Goal: Task Accomplishment & Management: Use online tool/utility

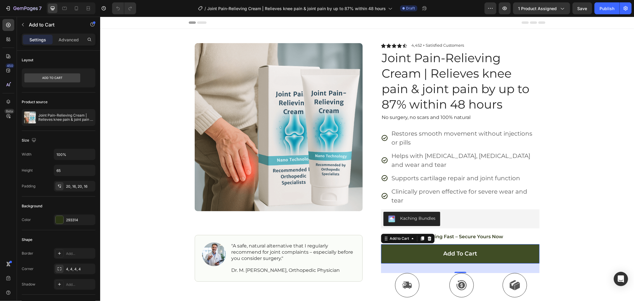
click at [413, 253] on button "Add to cart" at bounding box center [460, 253] width 159 height 19
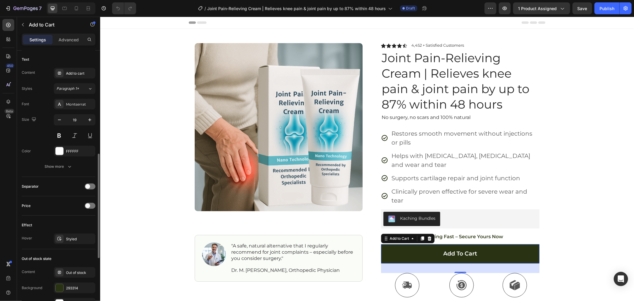
scroll to position [417, 0]
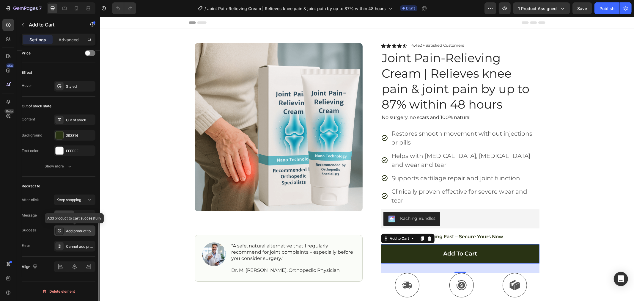
click at [74, 231] on div "Add product to cart successfully" at bounding box center [80, 230] width 28 height 5
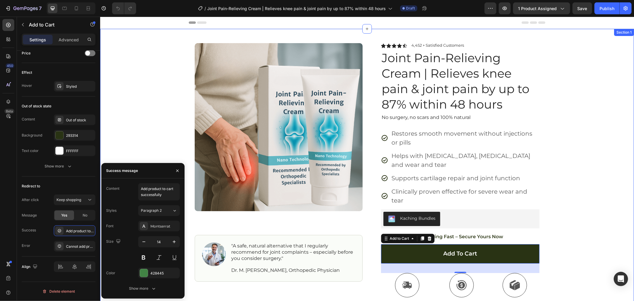
click at [144, 131] on div "Product Images Image "A safe, natural alternative that I regularly recommend fo…" at bounding box center [367, 173] width 534 height 288
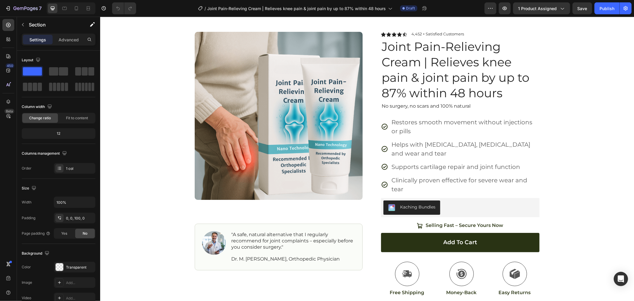
scroll to position [0, 0]
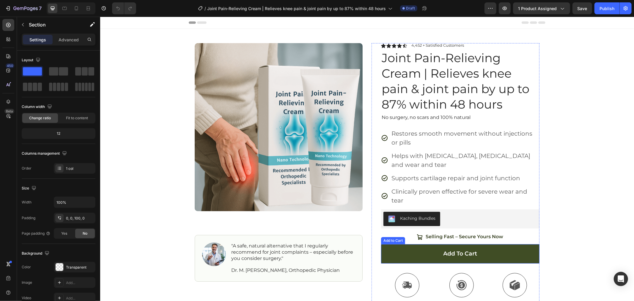
click at [439, 258] on button "Add to cart" at bounding box center [460, 253] width 159 height 19
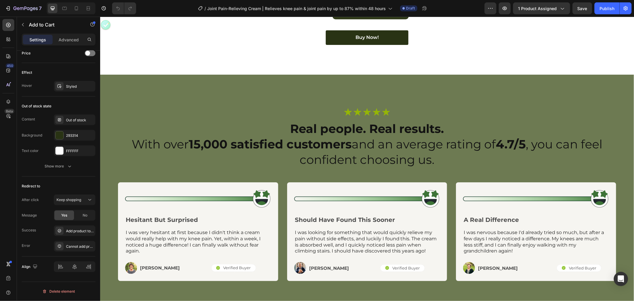
scroll to position [2181, 0]
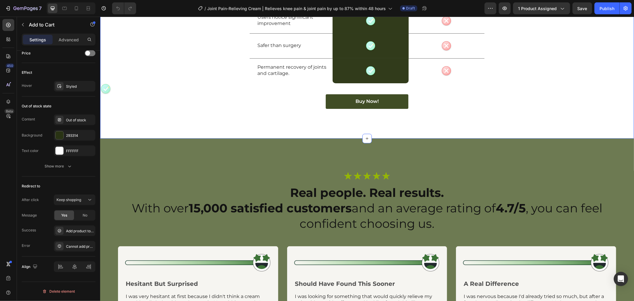
click at [386, 109] on button "Buy Now!" at bounding box center [367, 101] width 83 height 15
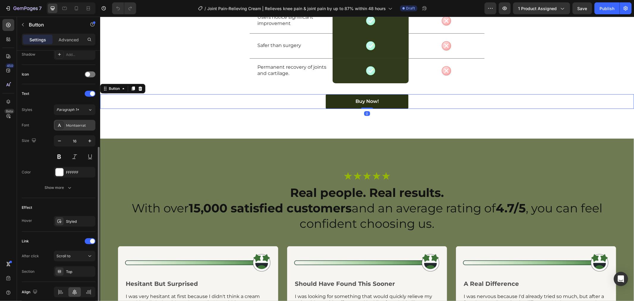
scroll to position [190, 0]
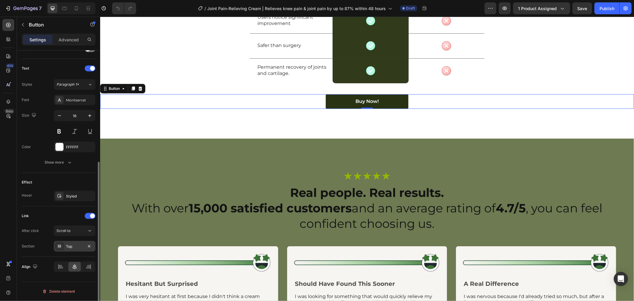
click at [72, 248] on div "Top" at bounding box center [74, 246] width 17 height 5
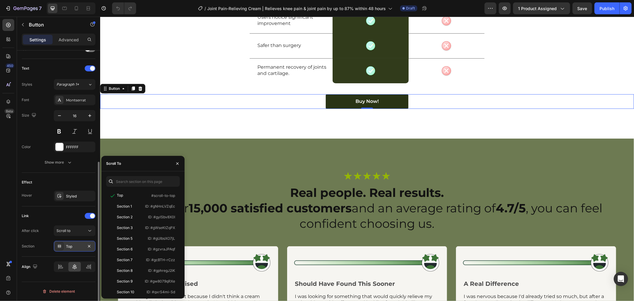
click at [59, 248] on icon at bounding box center [59, 246] width 5 height 5
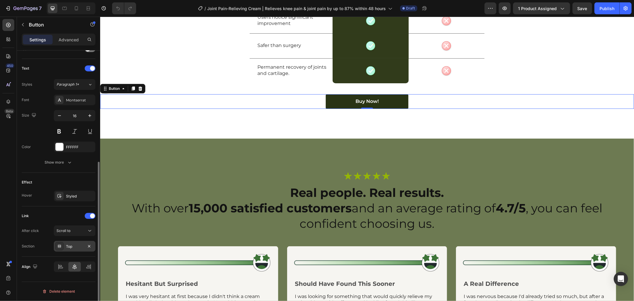
click at [59, 248] on icon at bounding box center [59, 246] width 5 height 5
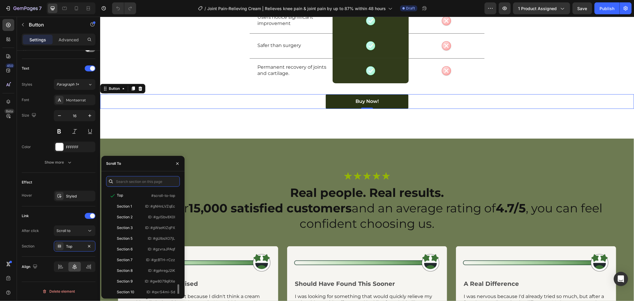
scroll to position [57, 0]
click at [300, 138] on div "Real Relief. No Imitations. Heading Row Image Joint Pain-Relieving Cream Headin…" at bounding box center [367, 4] width 534 height 270
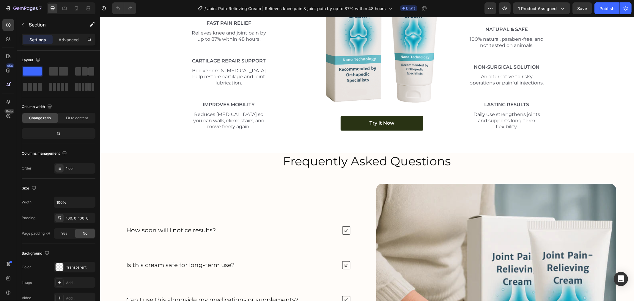
scroll to position [2710, 0]
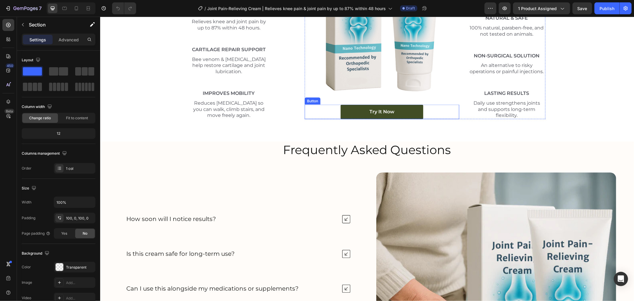
click at [362, 117] on button "try it Now" at bounding box center [382, 111] width 83 height 15
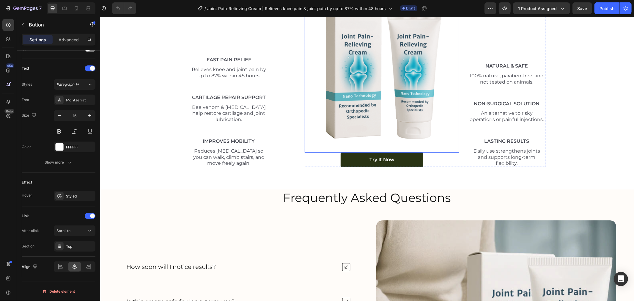
scroll to position [2665, 0]
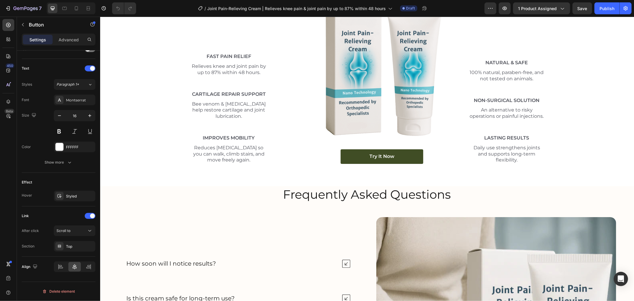
click at [357, 158] on button "try it Now" at bounding box center [382, 156] width 83 height 15
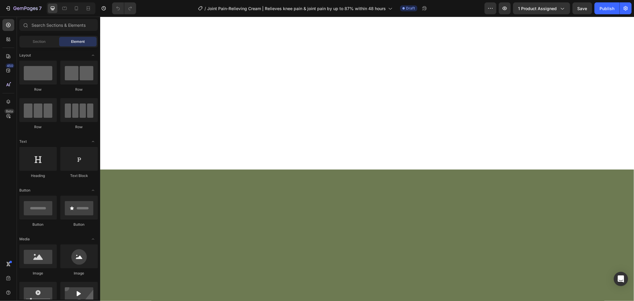
scroll to position [0, 0]
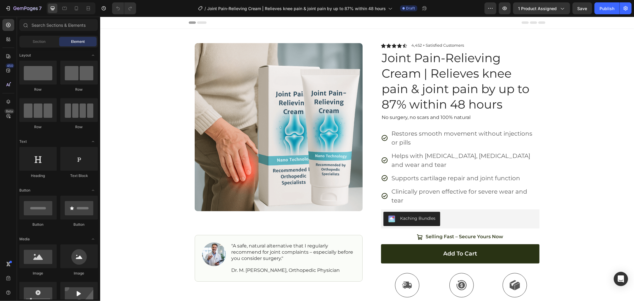
drag, startPoint x: 630, startPoint y: 211, endPoint x: 734, endPoint y: 31, distance: 207.5
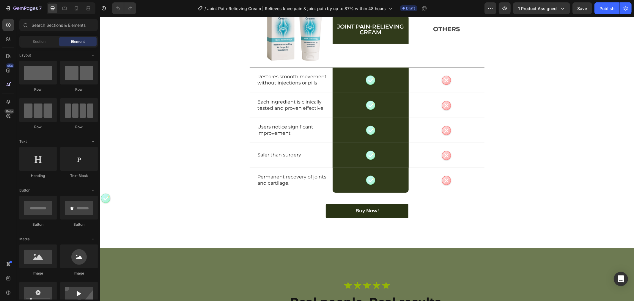
scroll to position [2123, 0]
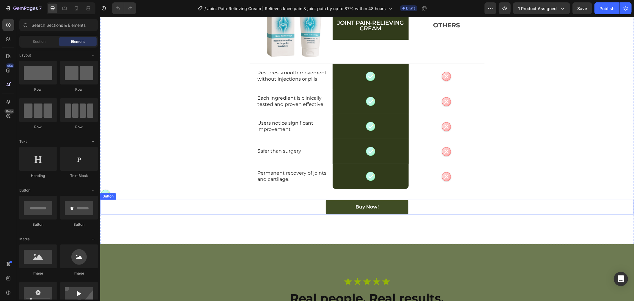
click at [332, 210] on button "Buy Now!" at bounding box center [367, 207] width 83 height 15
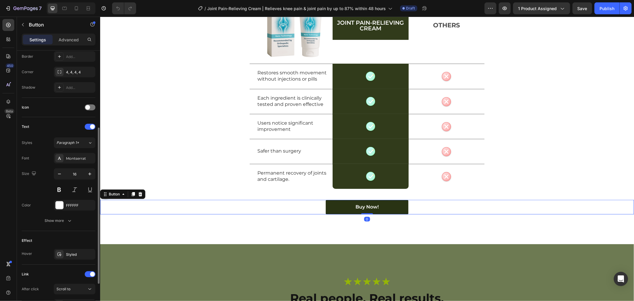
scroll to position [190, 0]
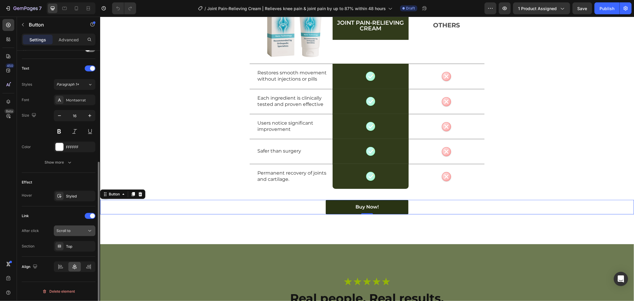
click at [70, 232] on span "Scroll to" at bounding box center [64, 230] width 14 height 4
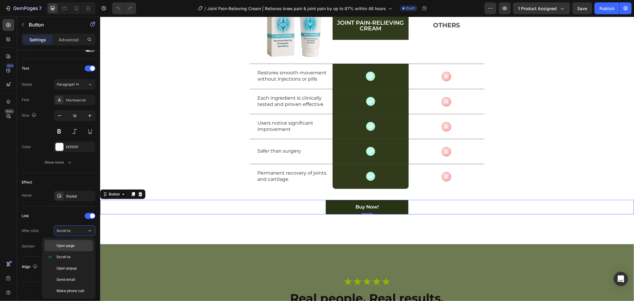
click at [75, 244] on p "Open page" at bounding box center [74, 245] width 34 height 5
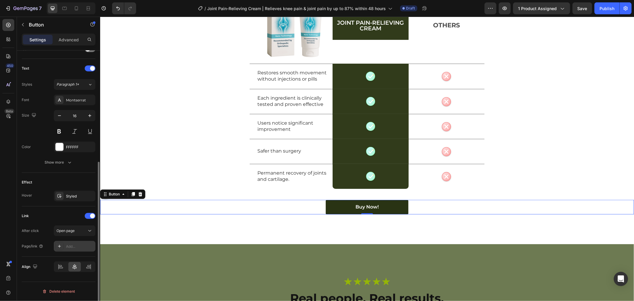
click at [73, 248] on div "Add..." at bounding box center [80, 246] width 28 height 5
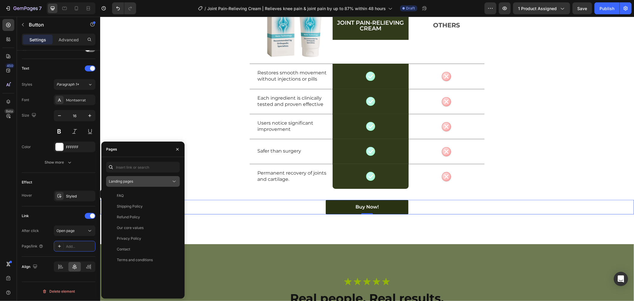
click at [135, 180] on div "Landing pages" at bounding box center [140, 181] width 62 height 5
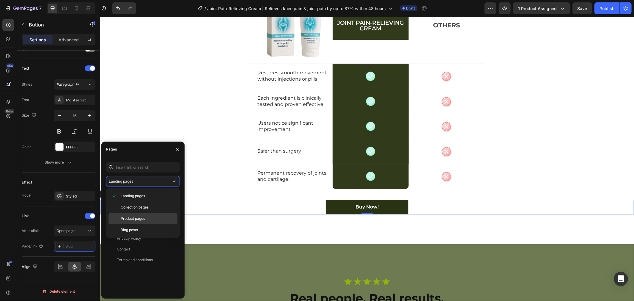
click at [146, 217] on p "Product pages" at bounding box center [148, 218] width 54 height 5
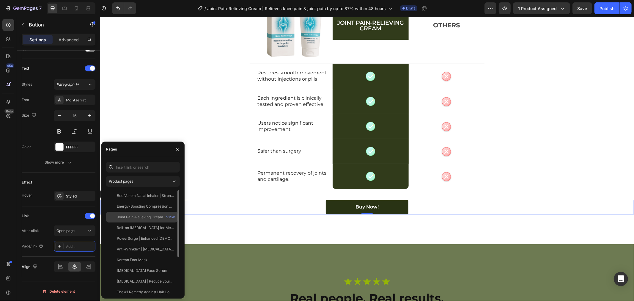
click at [142, 216] on div "Joint Pain-Relieving Cream | Relieves knee pain & joint pain by up to 87% withi…" at bounding box center [145, 216] width 57 height 5
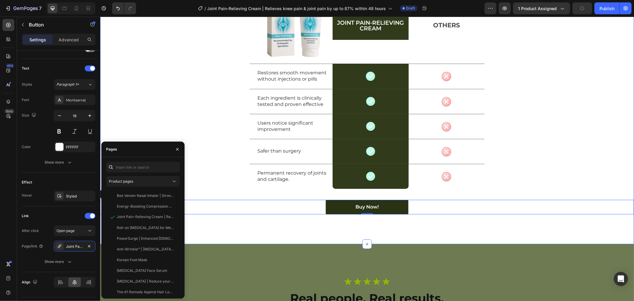
click at [230, 234] on div "Real Relief. No Imitations. Heading Row Image Joint Pain-Relieving Cream Headin…" at bounding box center [367, 85] width 534 height 317
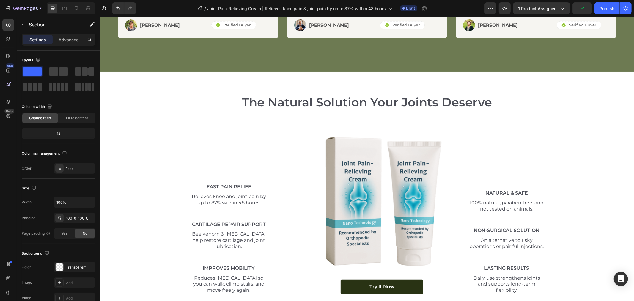
scroll to position [2651, 0]
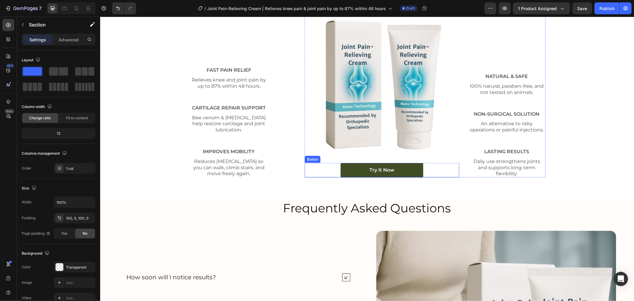
click at [361, 173] on button "try it Now" at bounding box center [382, 170] width 83 height 15
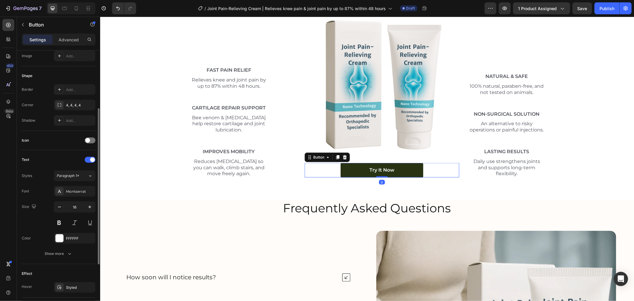
scroll to position [190, 0]
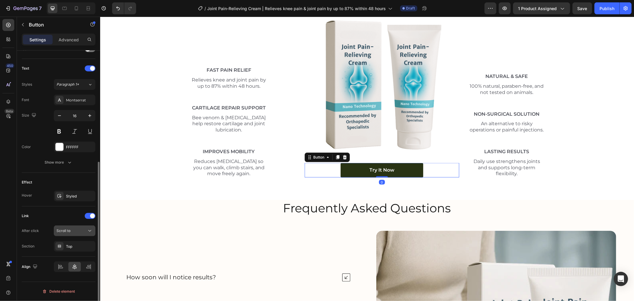
click at [78, 233] on div "Scroll to" at bounding box center [72, 230] width 30 height 5
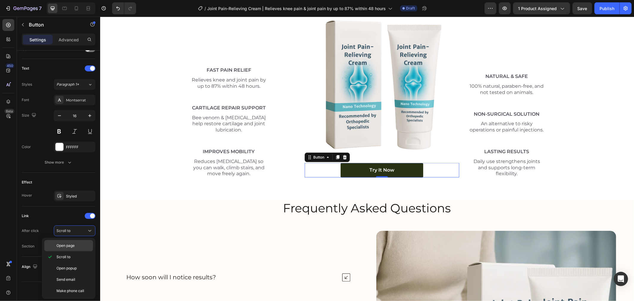
click at [77, 244] on p "Open page" at bounding box center [74, 245] width 34 height 5
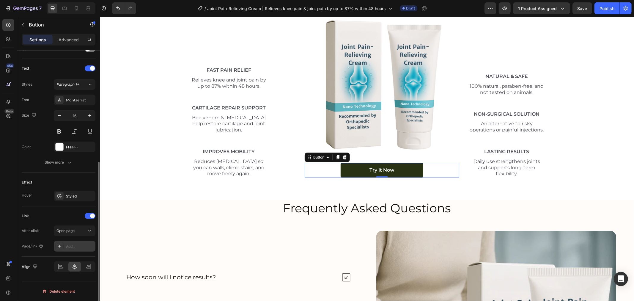
click at [60, 247] on icon at bounding box center [59, 246] width 5 height 5
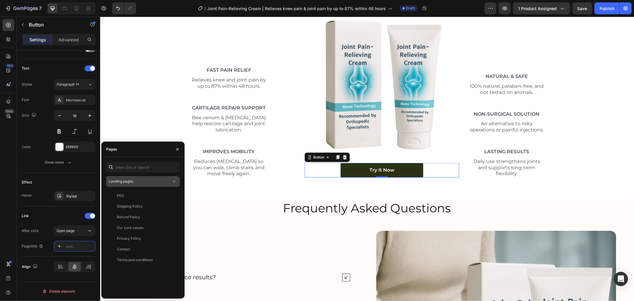
click at [132, 181] on span "Landing pages" at bounding box center [121, 181] width 24 height 4
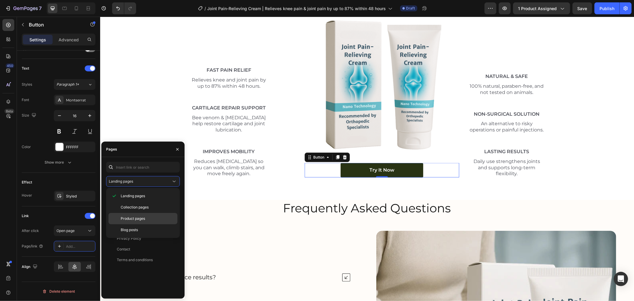
click at [141, 220] on span "Product pages" at bounding box center [133, 218] width 24 height 5
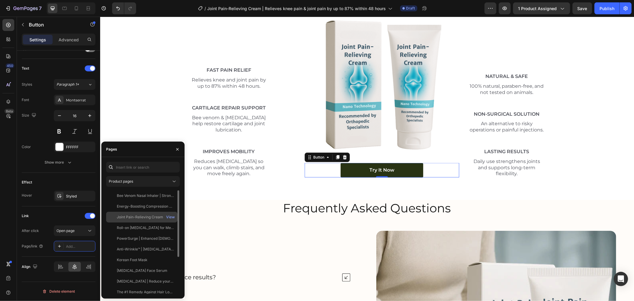
click at [136, 219] on div "Joint Pain-Relieving Cream | Relieves knee pain & joint pain by up to 87% withi…" at bounding box center [145, 216] width 57 height 5
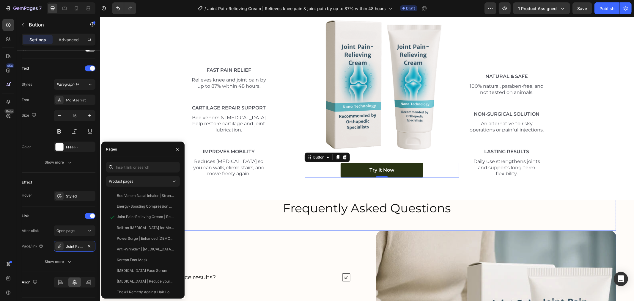
click at [242, 227] on div "Frequently Asked Questions Heading" at bounding box center [367, 215] width 498 height 31
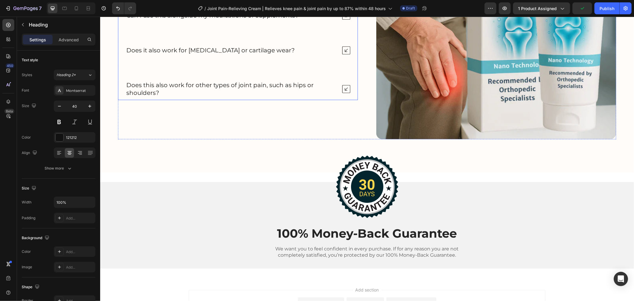
scroll to position [3043, 0]
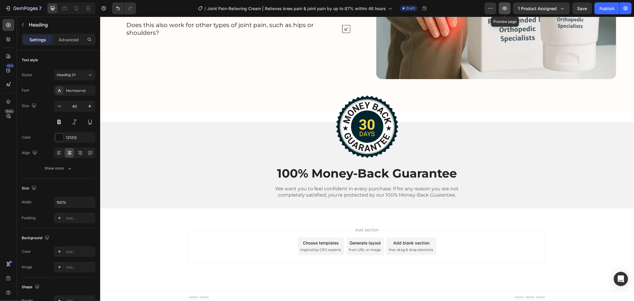
click at [507, 8] on icon "button" at bounding box center [505, 9] width 4 height 4
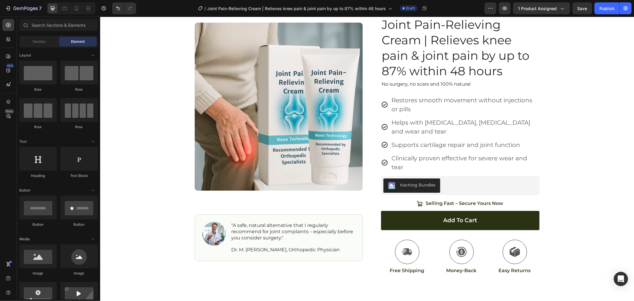
scroll to position [0, 0]
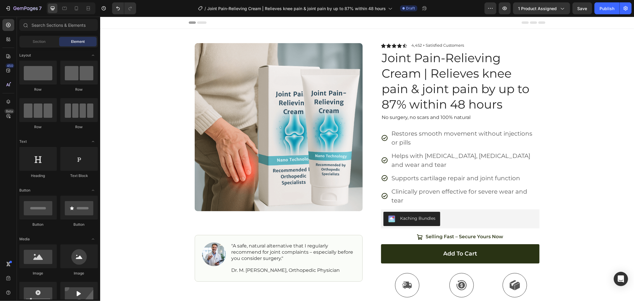
drag, startPoint x: 630, startPoint y: 228, endPoint x: 732, endPoint y: 30, distance: 223.2
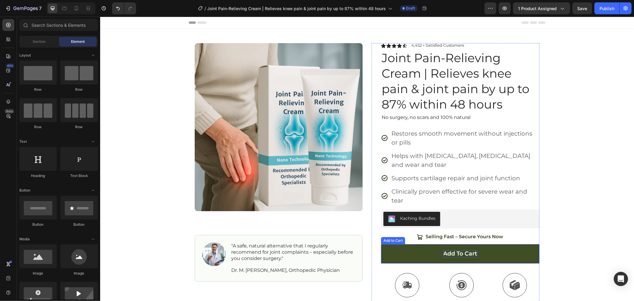
click at [460, 251] on div "Add to cart" at bounding box center [460, 253] width 34 height 7
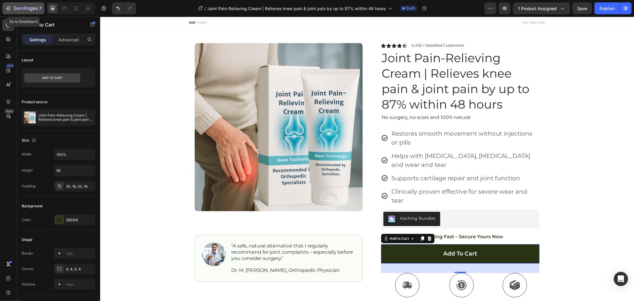
click at [20, 7] on icon "button" at bounding box center [22, 8] width 4 height 3
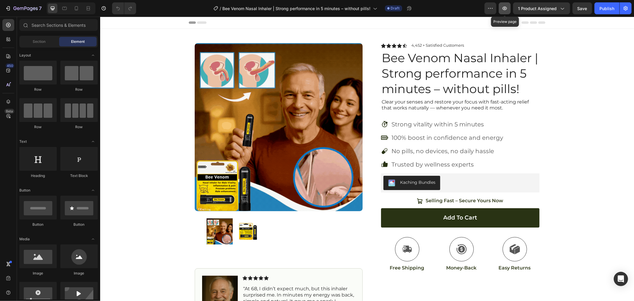
click at [507, 11] on icon "button" at bounding box center [505, 8] width 6 height 6
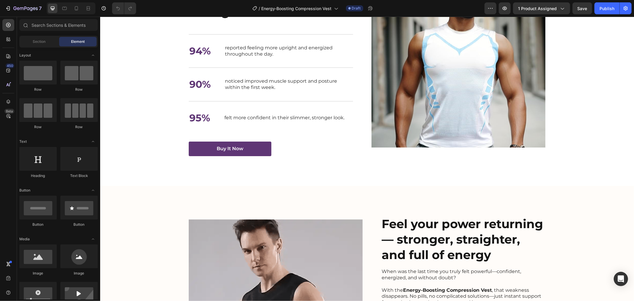
scroll to position [958, 0]
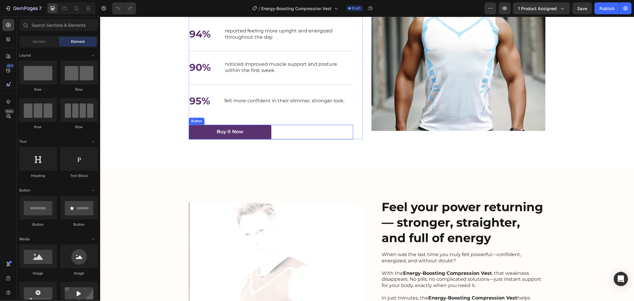
click at [249, 135] on button "Buy It Now" at bounding box center [230, 132] width 83 height 15
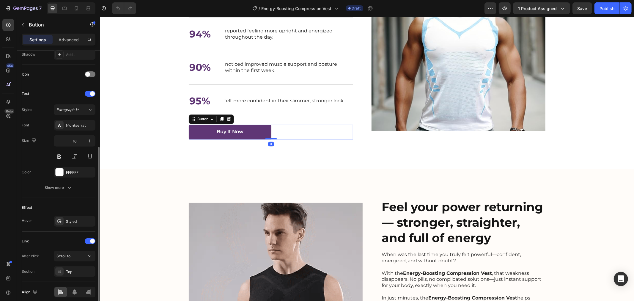
scroll to position [190, 0]
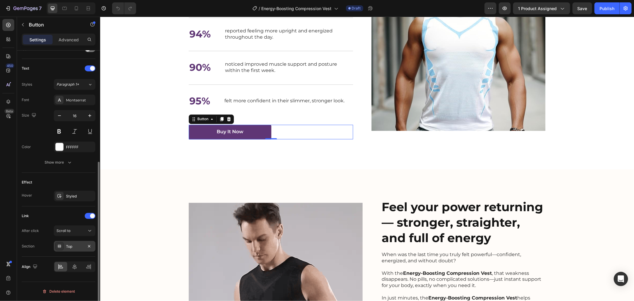
click at [77, 248] on div "Top" at bounding box center [74, 246] width 17 height 5
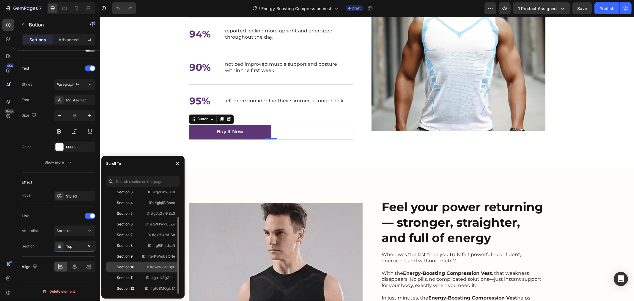
scroll to position [0, 0]
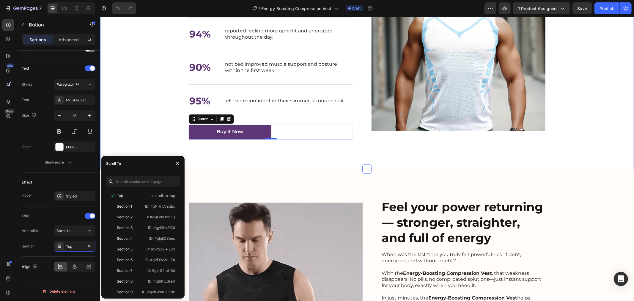
click at [144, 122] on div "Nourish, hydrate, and soften with our skin cream. Heading Eliminate weakness in…" at bounding box center [367, 48] width 522 height 183
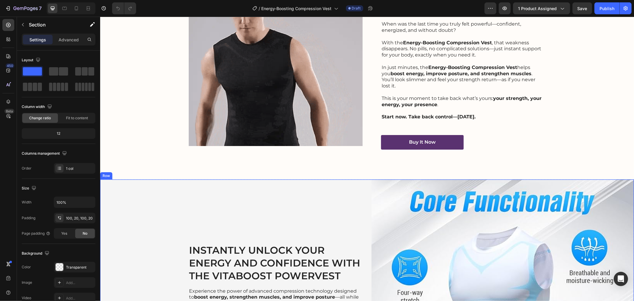
scroll to position [1190, 0]
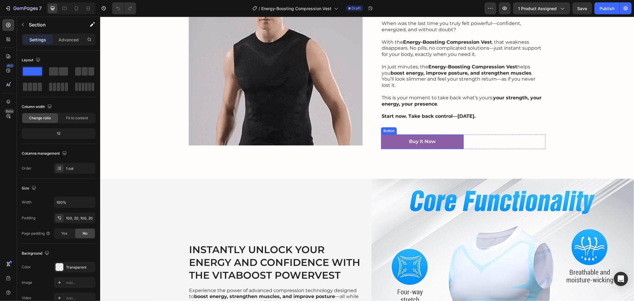
click at [435, 137] on button "Buy It Now" at bounding box center [422, 141] width 83 height 15
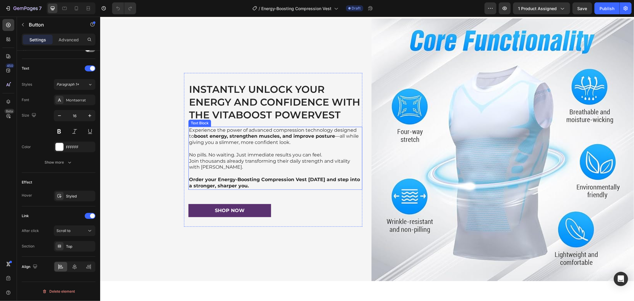
scroll to position [1355, 0]
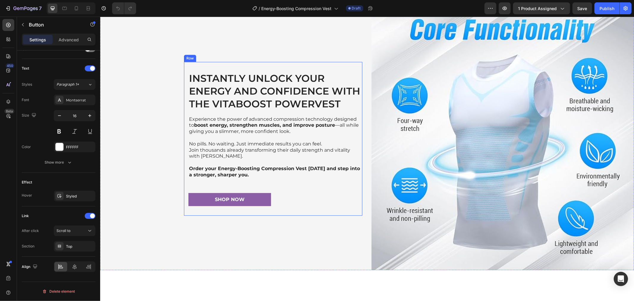
click at [223, 203] on button "Shop Now" at bounding box center [229, 199] width 83 height 13
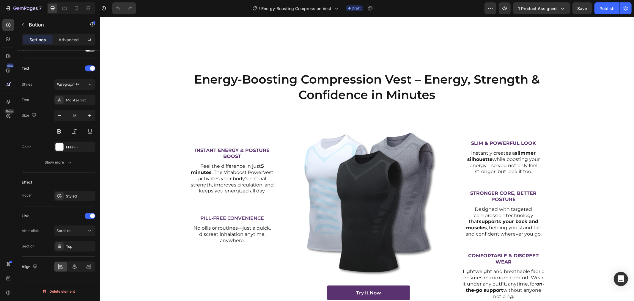
scroll to position [2313, 0]
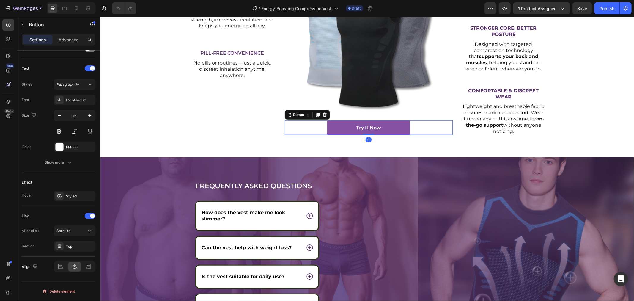
click at [346, 133] on button "try it Now" at bounding box center [368, 127] width 83 height 15
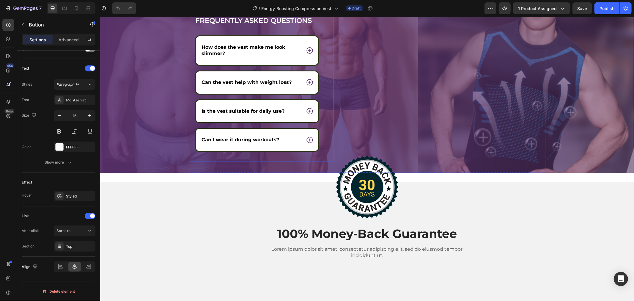
scroll to position [2577, 0]
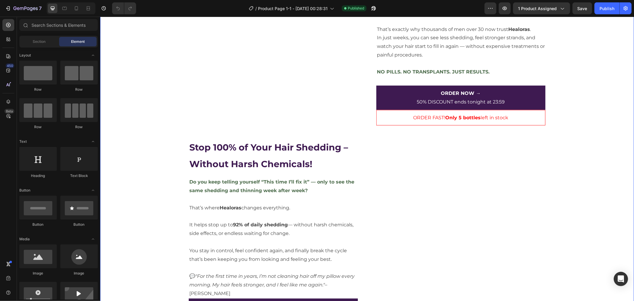
scroll to position [562, 0]
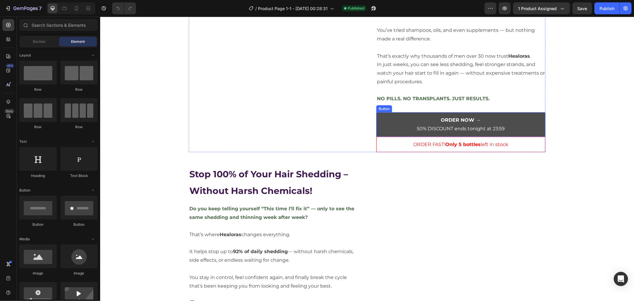
click at [399, 112] on link "ORDER NOW → 50% DISCOUNT ends tonight at 23:59" at bounding box center [460, 124] width 169 height 24
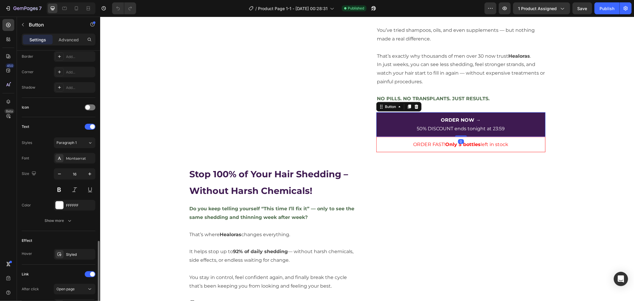
scroll to position [206, 0]
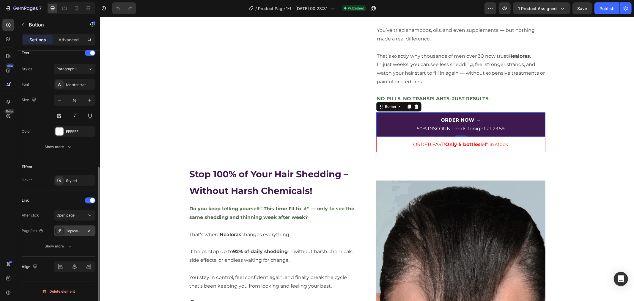
click at [77, 231] on div "Topical-hair-growth-serum-for-thinning-hair-powerful-dht-blocking-formula" at bounding box center [74, 230] width 17 height 5
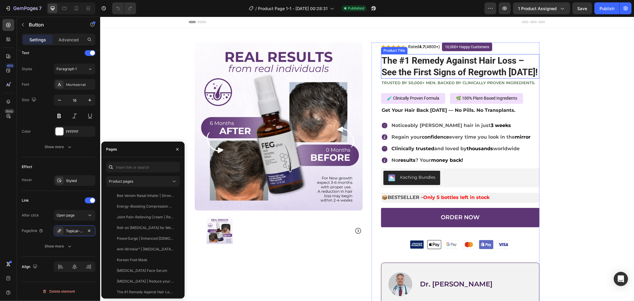
scroll to position [0, 0]
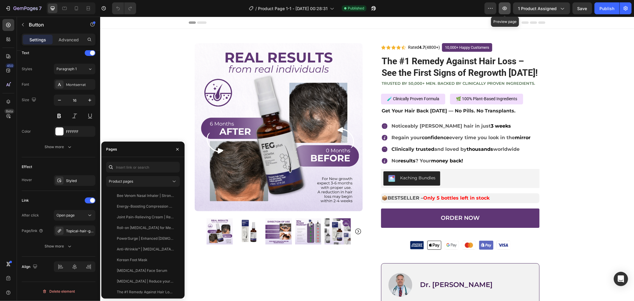
click at [504, 11] on icon "button" at bounding box center [505, 8] width 6 height 6
